Goal: Task Accomplishment & Management: Use online tool/utility

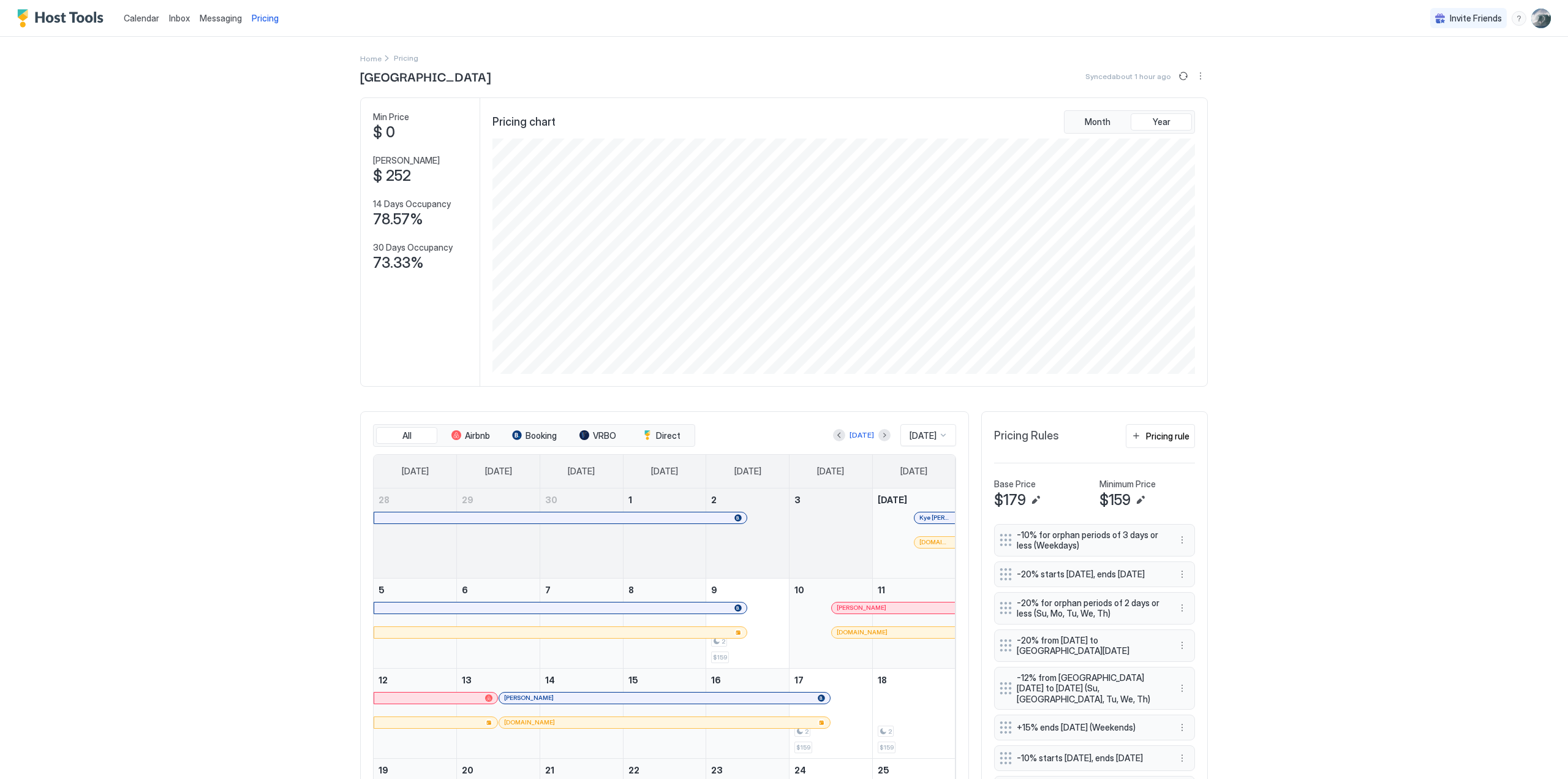
scroll to position [235, 706]
click at [1146, 441] on div "Pricing rule" at bounding box center [1168, 435] width 44 height 13
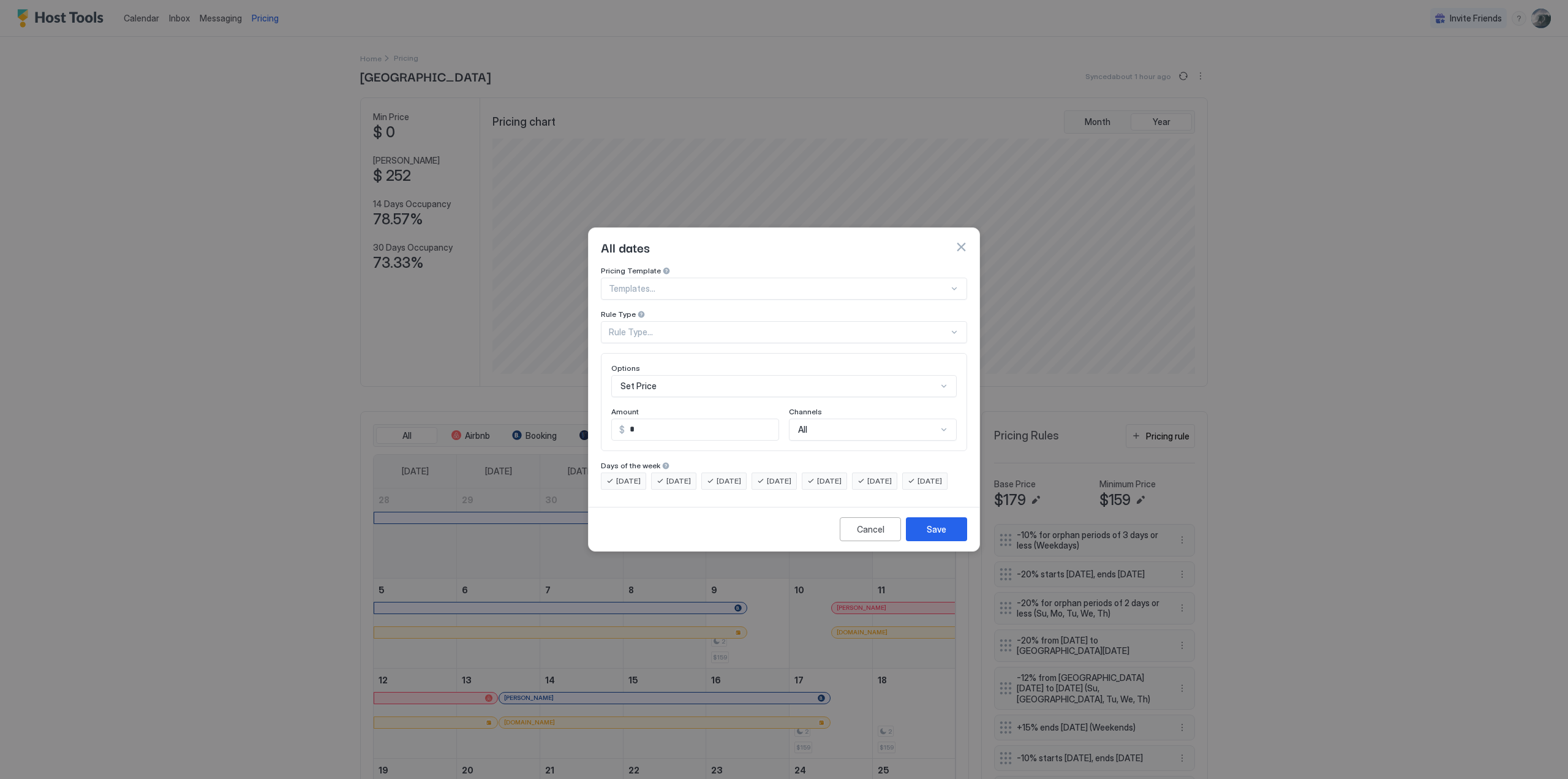
click at [964, 278] on div "Templates..." at bounding box center [784, 288] width 367 height 22
click at [658, 448] on span "Custom pricing rule" at bounding box center [644, 452] width 69 height 10
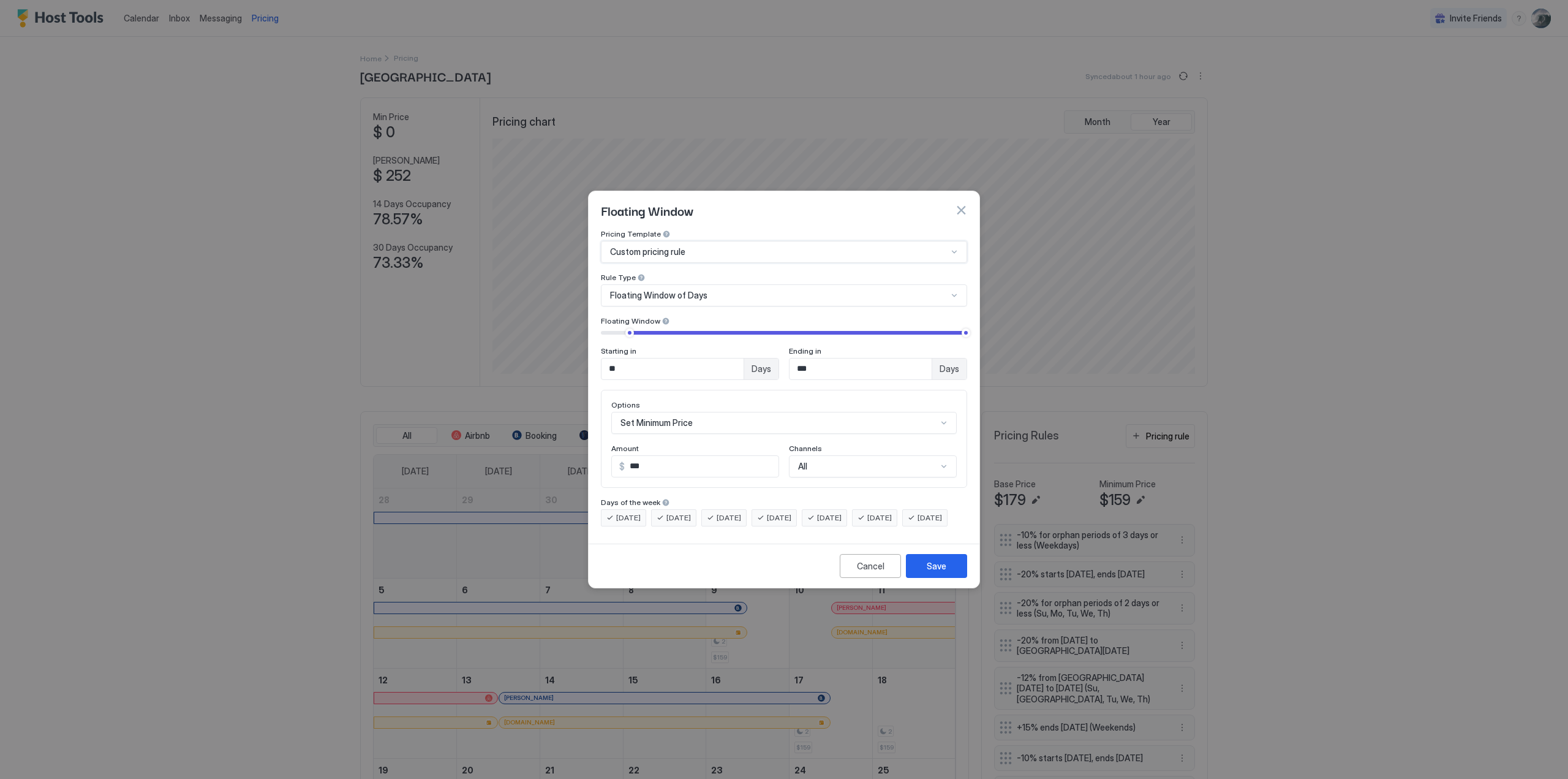
click at [953, 291] on div at bounding box center [954, 295] width 10 height 10
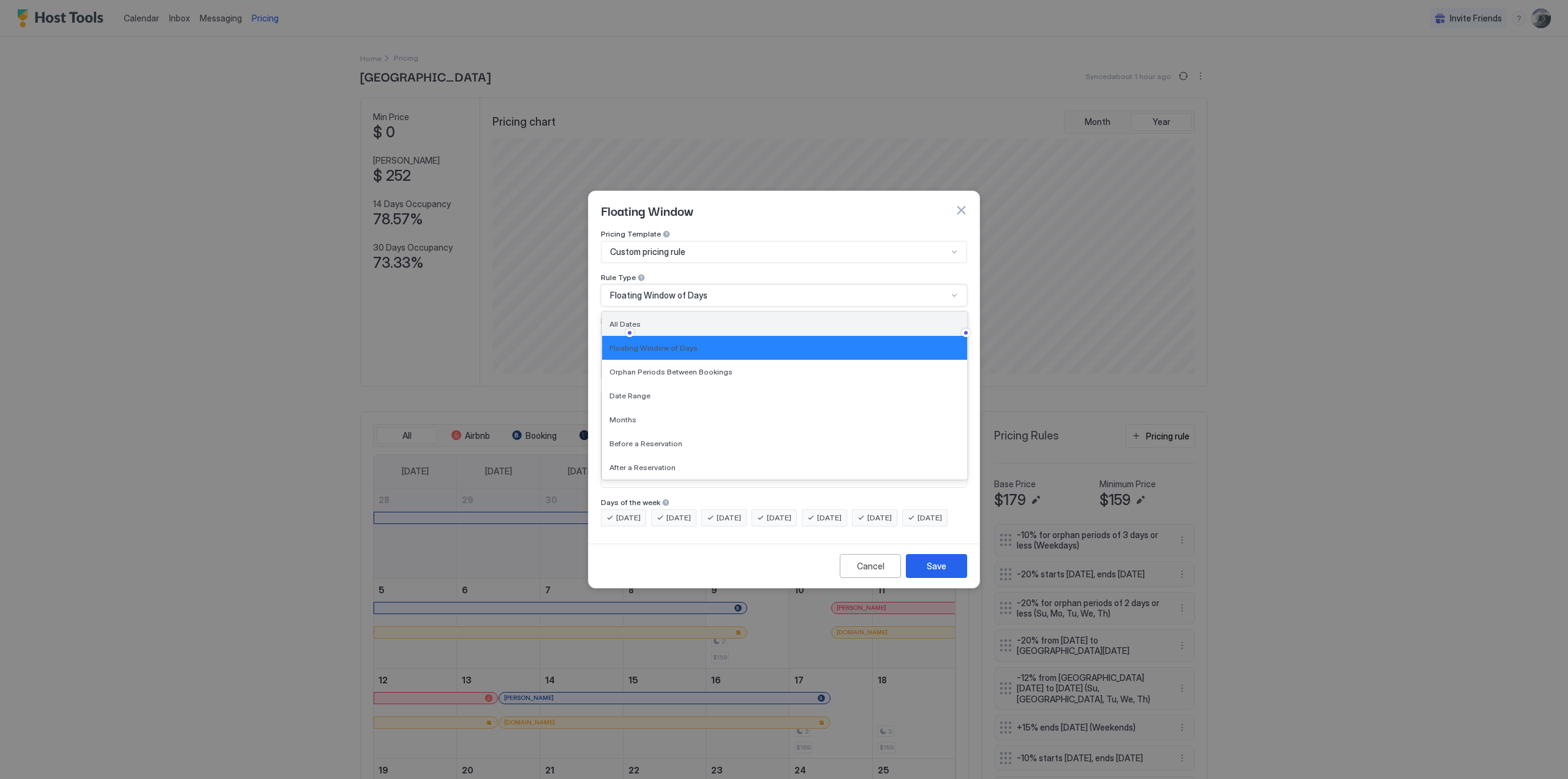
click at [653, 319] on div "All Dates" at bounding box center [784, 324] width 350 height 10
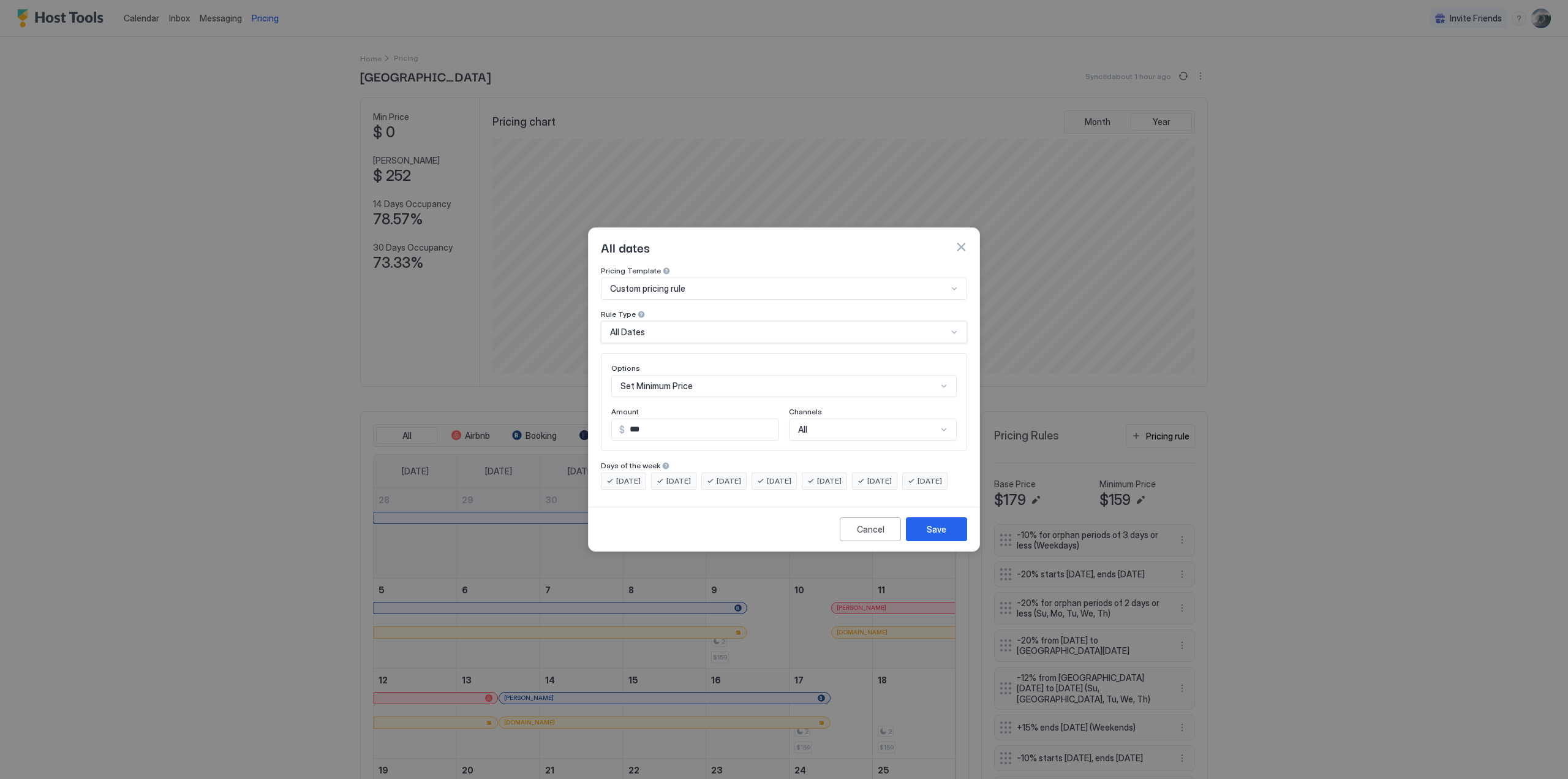
scroll to position [64, 0]
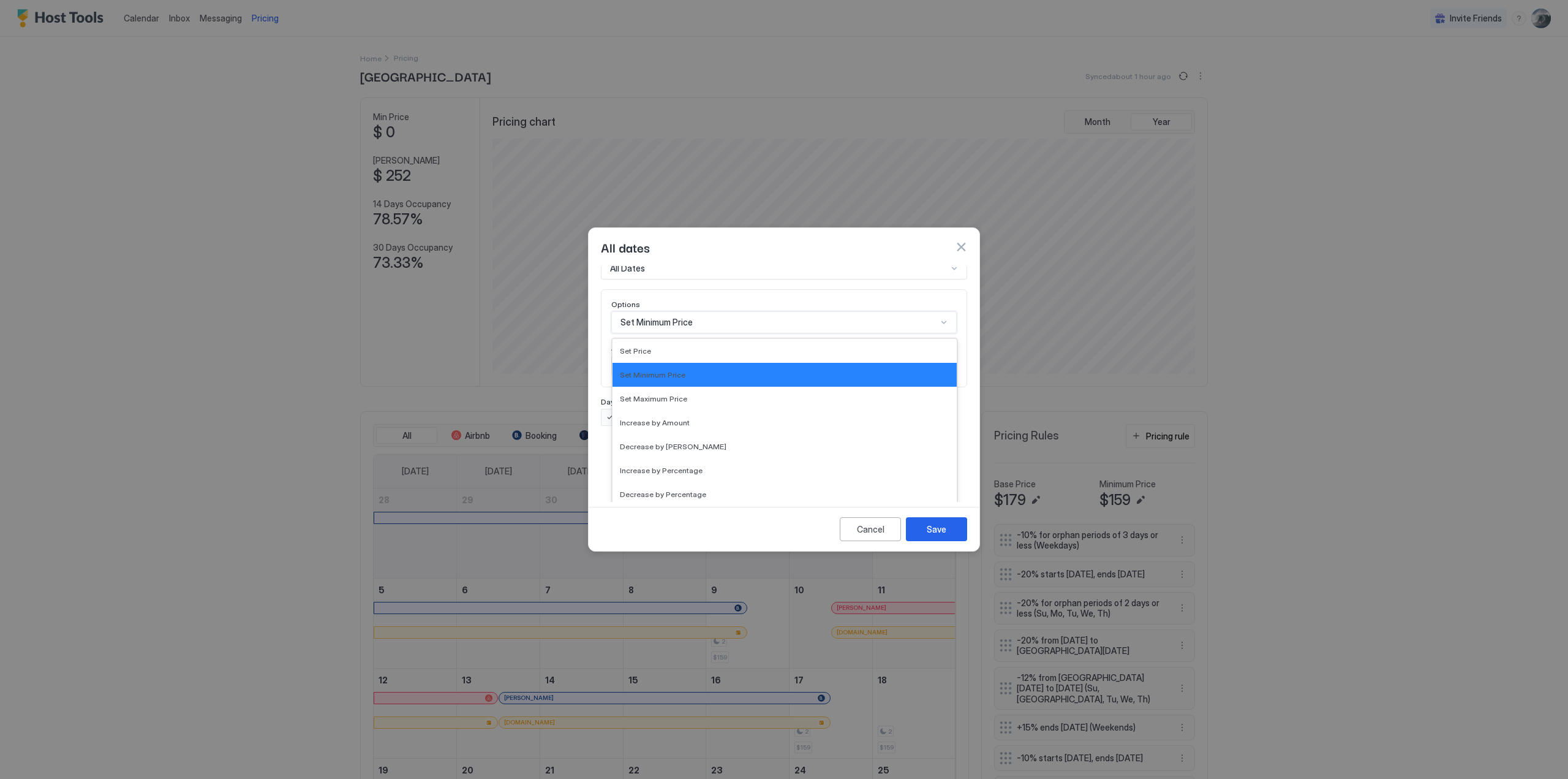
click at [944, 333] on div "17 results available. Use Up and Down to choose options, press Enter to select …" at bounding box center [784, 322] width 345 height 22
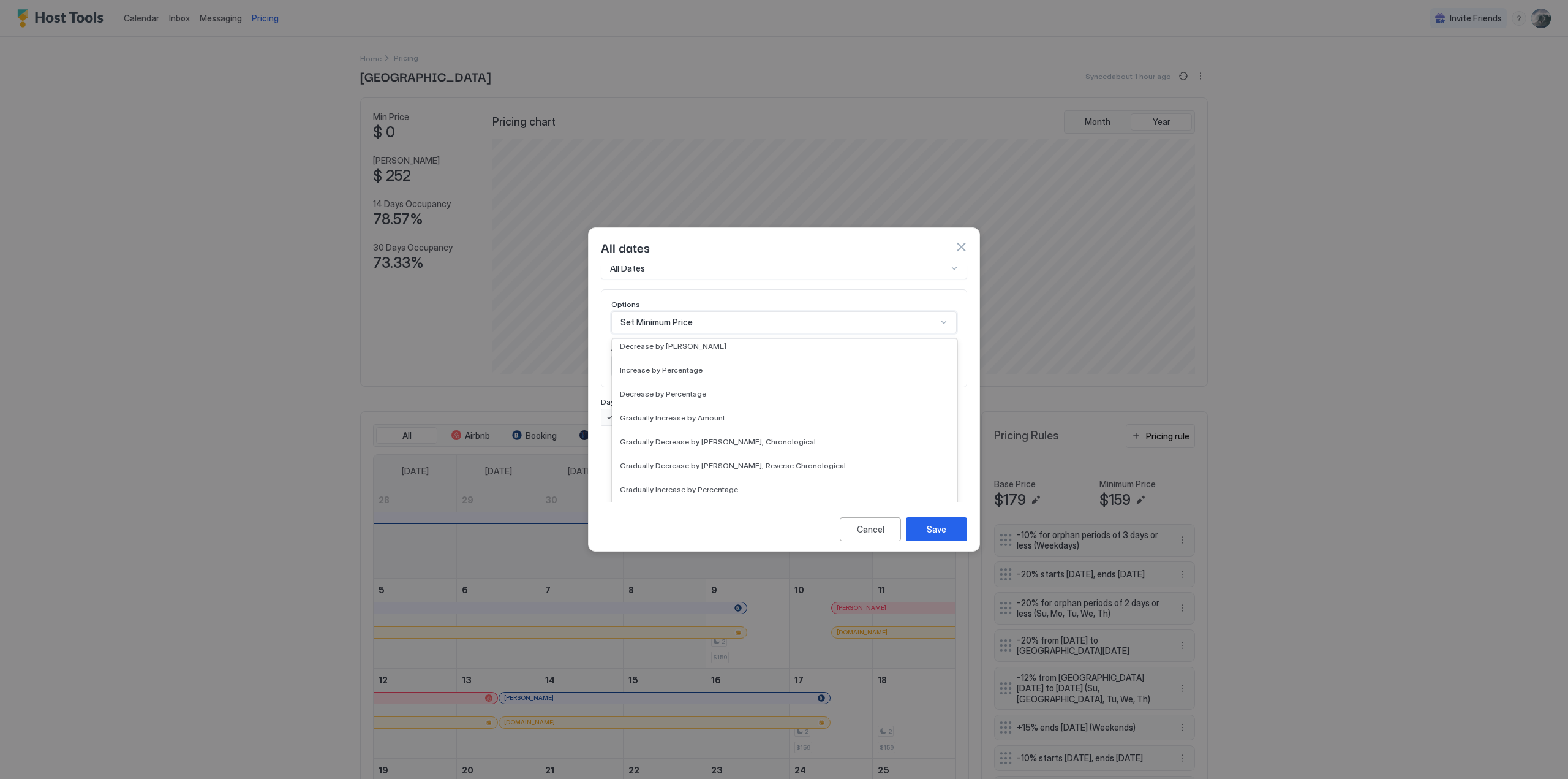
scroll to position [8, 0]
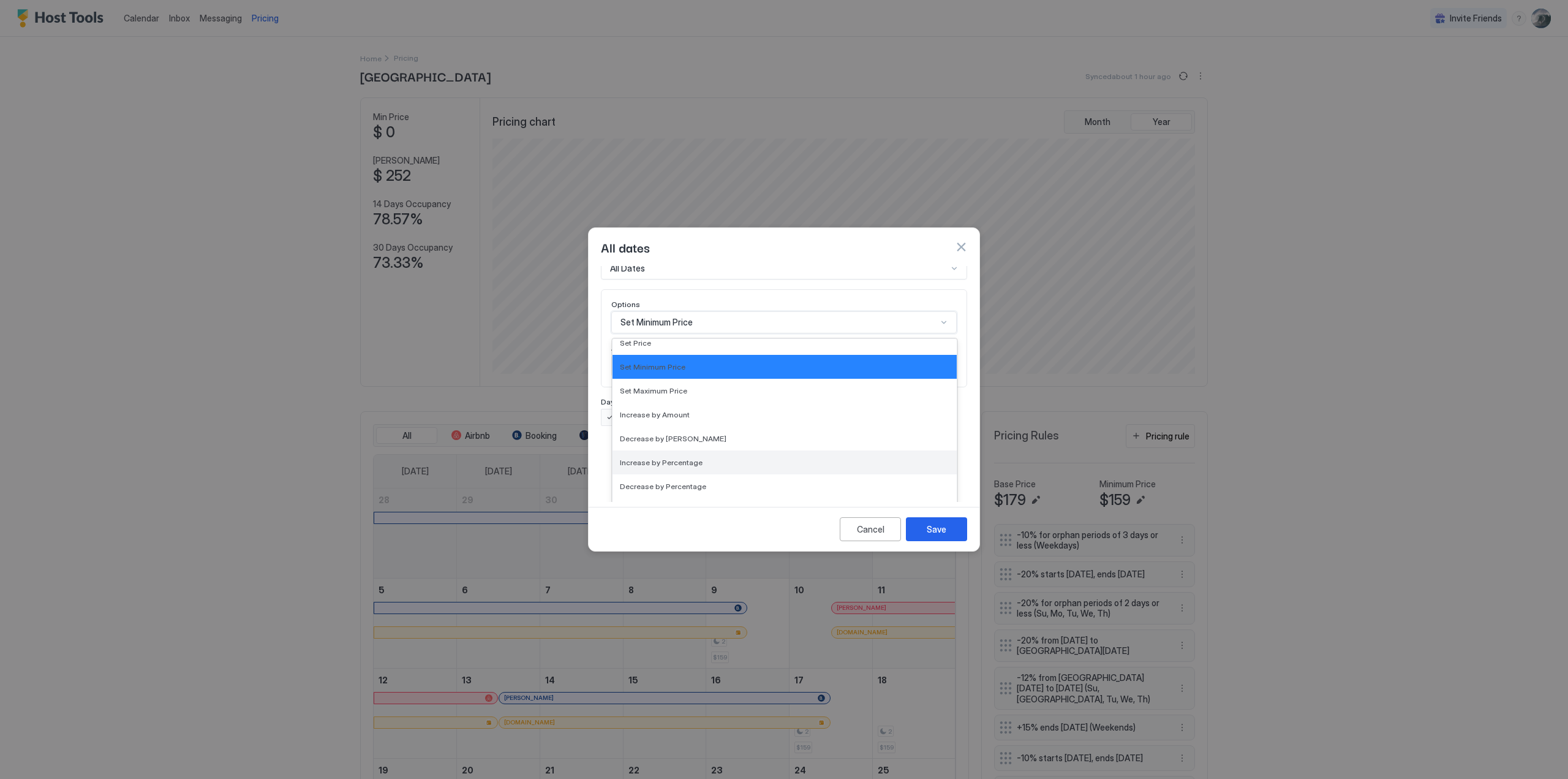
click at [706, 458] on div "Increase by Percentage" at bounding box center [784, 463] width 330 height 10
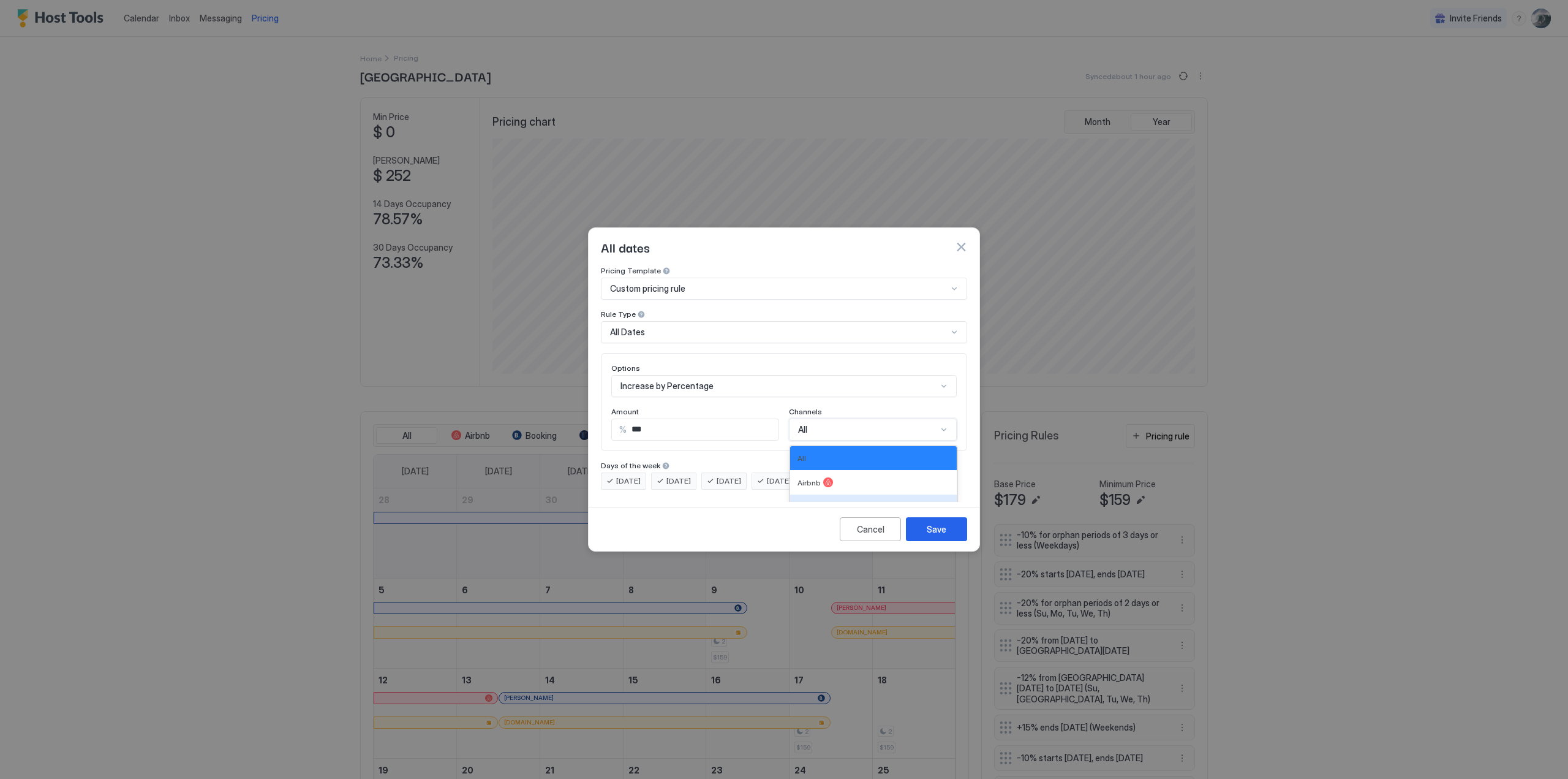
click at [946, 418] on div "6 results available. Use Up and Down to choose options, press Enter to select t…" at bounding box center [872, 429] width 168 height 22
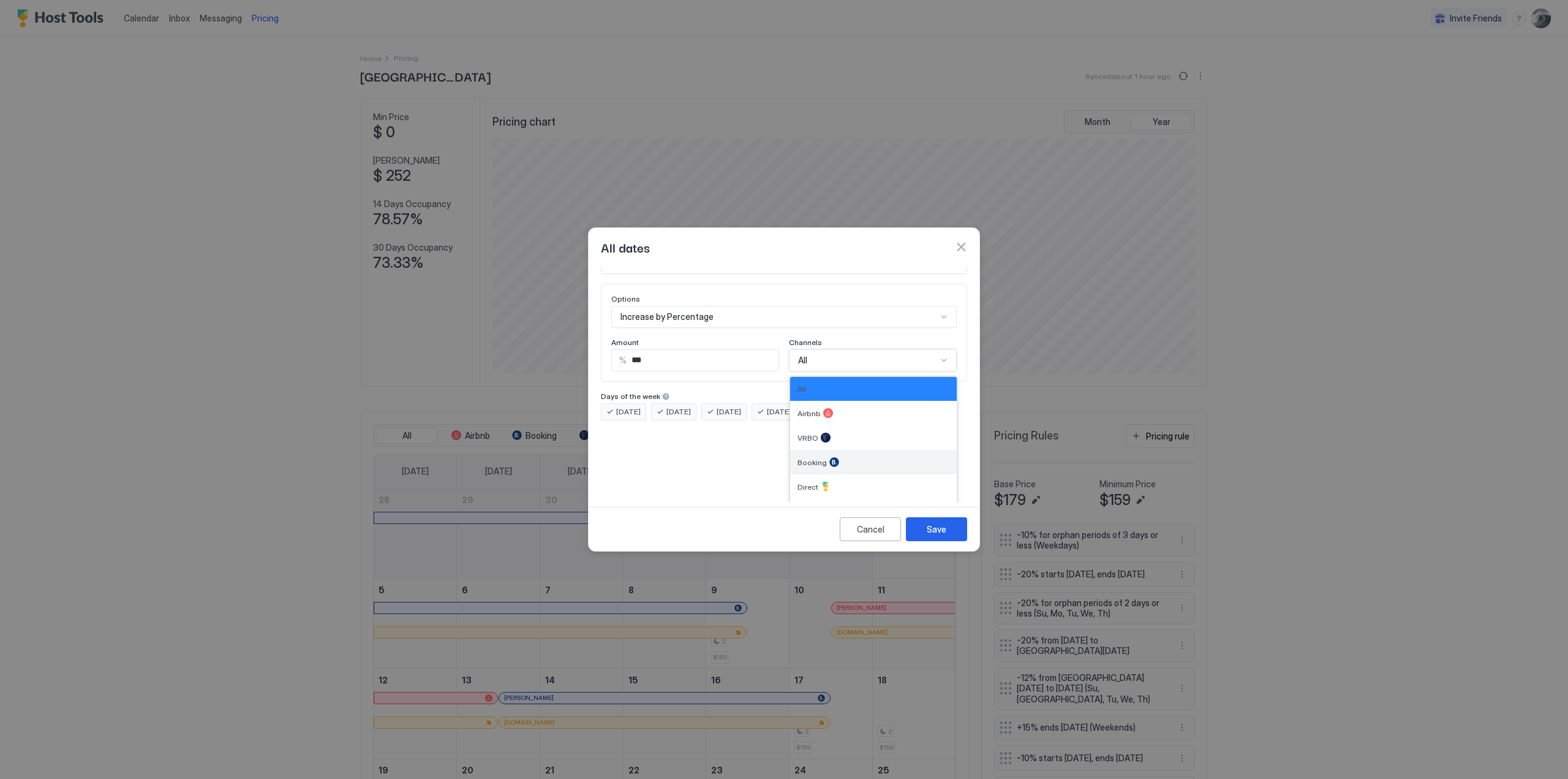
click at [835, 457] on div "Booking" at bounding box center [873, 462] width 152 height 10
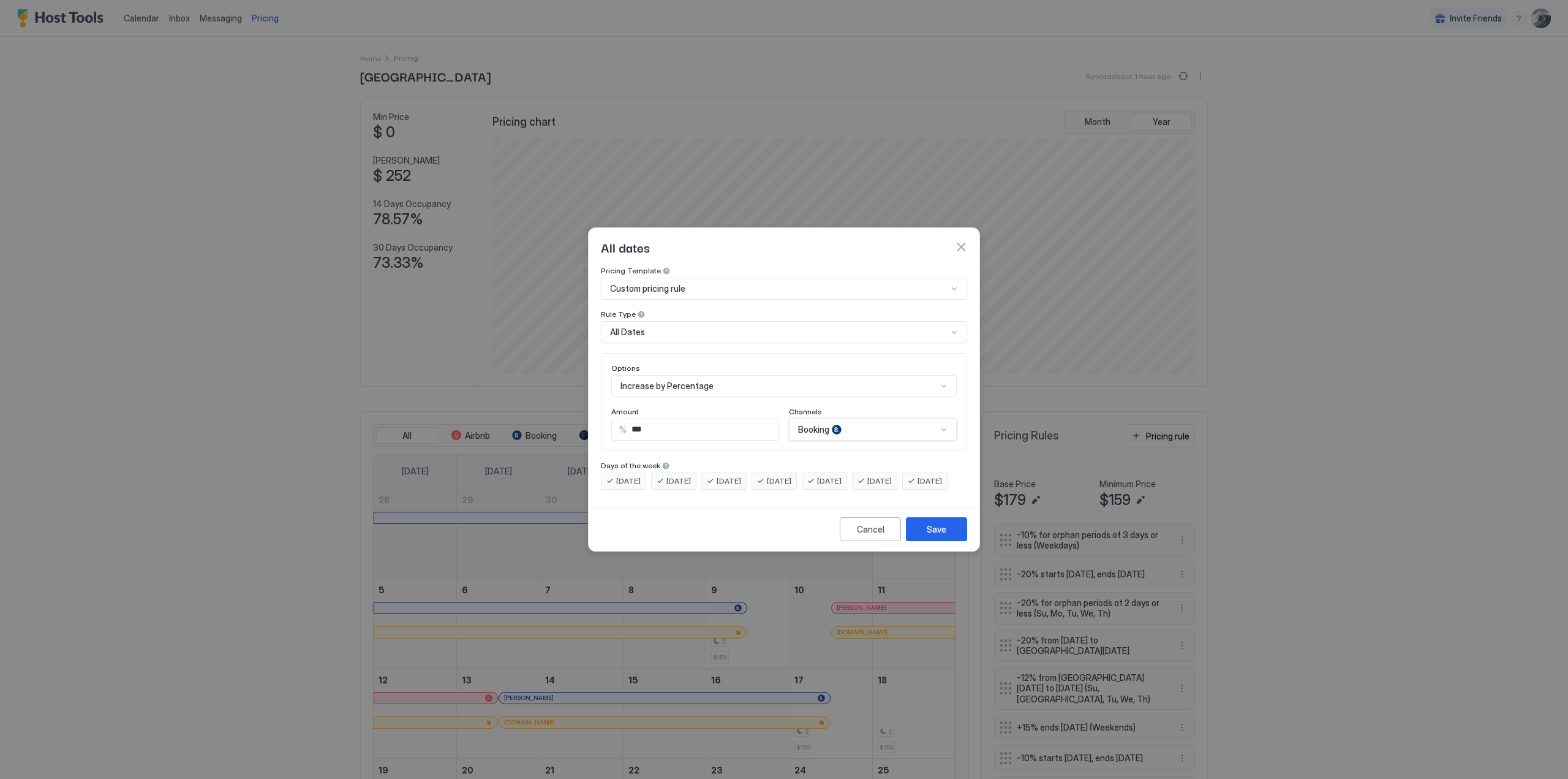
click at [649, 419] on input "***" at bounding box center [702, 429] width 152 height 21
type input "*"
type input "**"
click at [940, 535] on div "Save" at bounding box center [936, 529] width 20 height 13
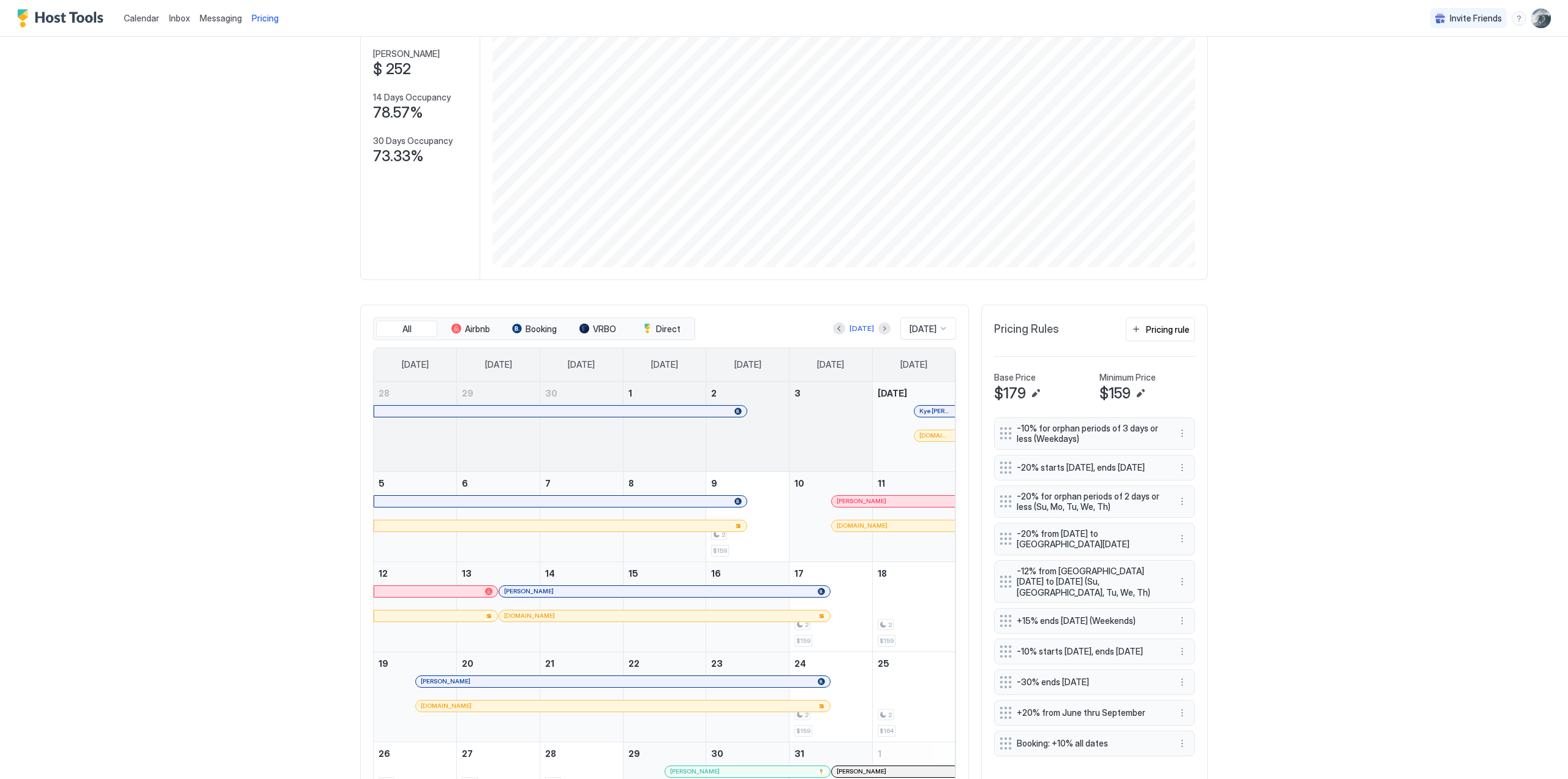
scroll to position [107, 0]
